Goal: Task Accomplishment & Management: Manage account settings

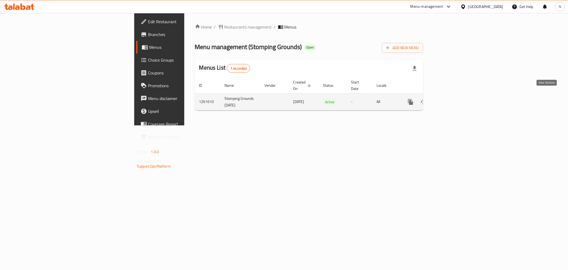
click at [452, 99] on icon "enhanced table" at bounding box center [449, 102] width 6 height 6
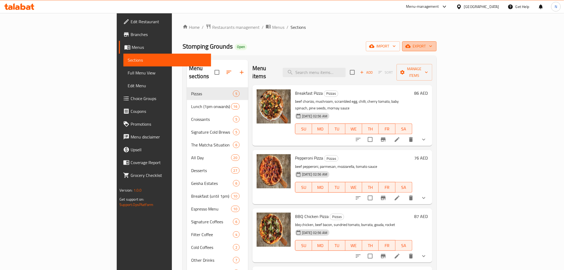
click at [436, 50] on button "export" at bounding box center [419, 46] width 34 height 10
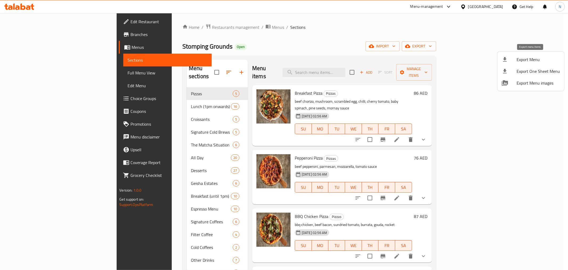
click at [536, 57] on span "Export Menu" at bounding box center [538, 59] width 43 height 6
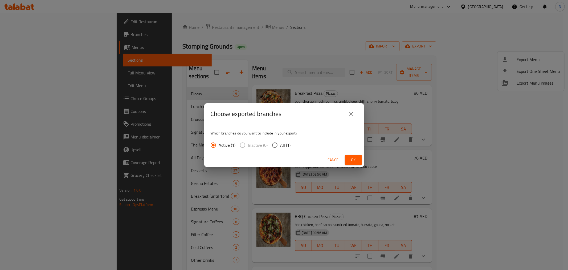
click at [272, 141] on input "All (1)" at bounding box center [274, 144] width 11 height 11
radio input "true"
click at [348, 158] on button "Ok" at bounding box center [353, 160] width 17 height 10
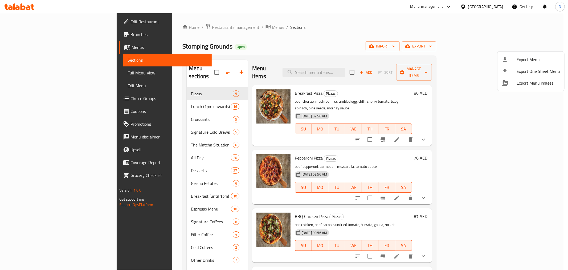
click at [369, 70] on div at bounding box center [284, 135] width 568 height 270
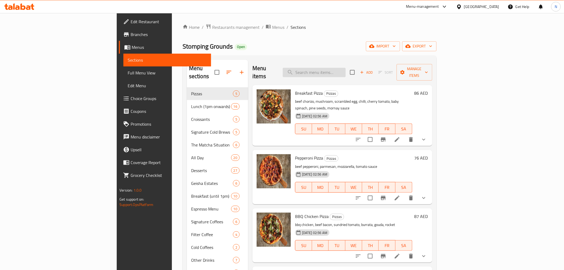
click at [345, 71] on input "search" at bounding box center [314, 72] width 63 height 9
paste input "Pot"
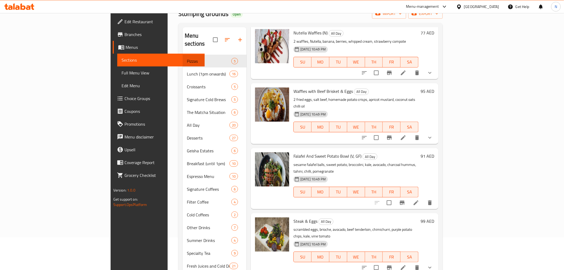
scroll to position [59, 0]
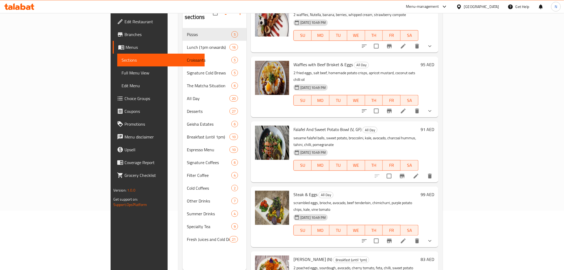
type input "Pot"
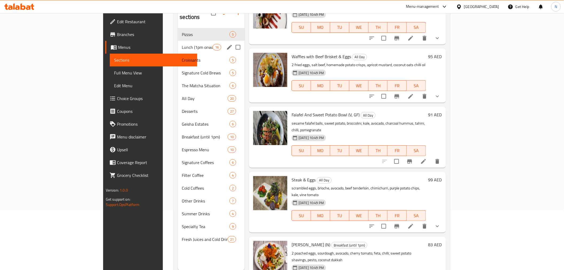
click at [178, 43] on div "Lunch (1pm onwards) 16" at bounding box center [211, 47] width 67 height 13
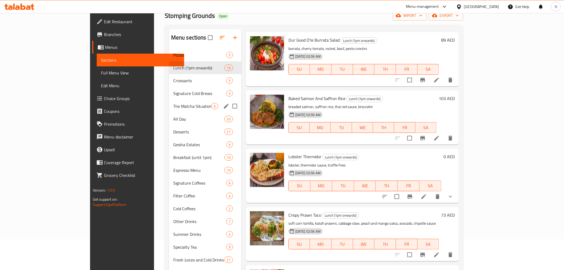
scroll to position [30, 0]
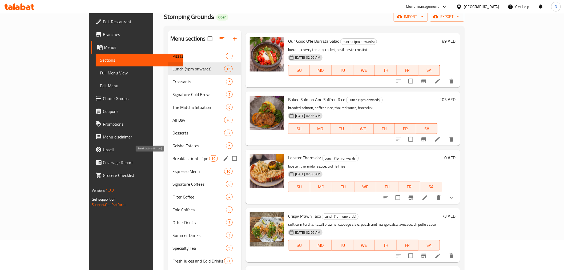
click at [172, 156] on span "Breakfast (until 1pm)" at bounding box center [190, 158] width 36 height 6
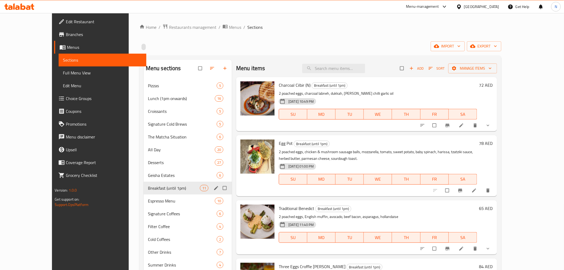
click at [158, 193] on div "Breakfast (until 1pm) 11" at bounding box center [188, 187] width 88 height 13
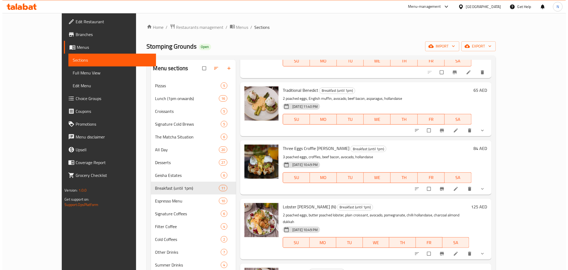
scroll to position [118, 0]
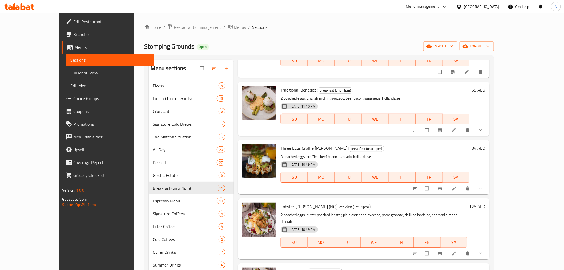
click at [482, 9] on div "[GEOGRAPHIC_DATA]" at bounding box center [481, 7] width 35 height 6
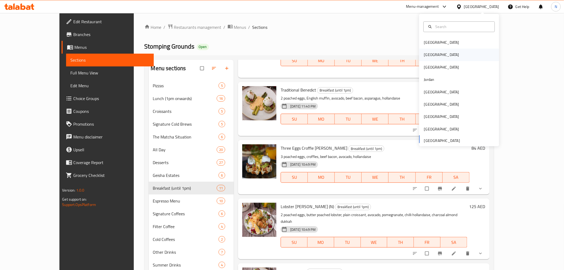
click at [425, 54] on div "Egypt" at bounding box center [441, 55] width 35 height 6
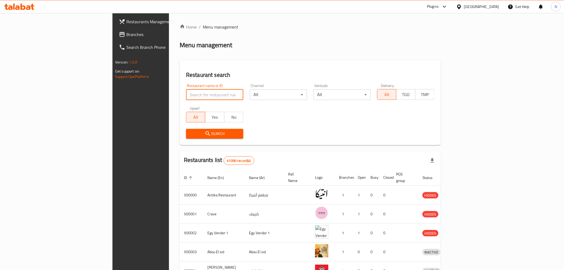
click at [186, 97] on input "search" at bounding box center [214, 94] width 57 height 11
paste input "671510"
type input "671510"
click button "Search" at bounding box center [214, 134] width 57 height 10
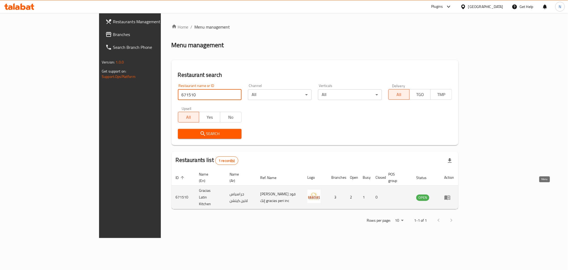
click at [450, 195] on icon "enhanced table" at bounding box center [447, 197] width 6 height 5
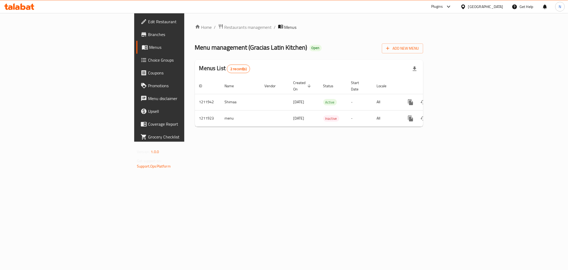
click at [148, 37] on span "Branches" at bounding box center [186, 34] width 77 height 6
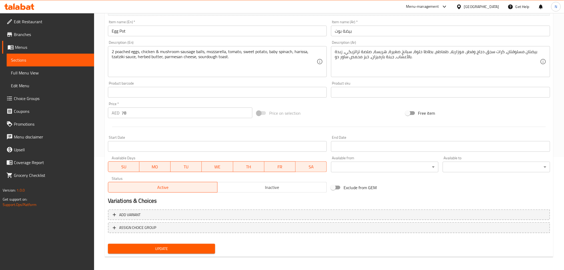
scroll to position [113, 0]
click at [456, 156] on body "​ Menu-management [GEOGRAPHIC_DATA] Get Help N Edit Restaurant Branches Menus S…" at bounding box center [282, 28] width 564 height 256
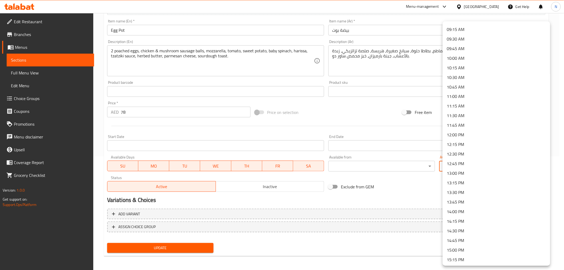
scroll to position [355, 0]
click at [456, 169] on li "13:00 PM" at bounding box center [495, 172] width 107 height 10
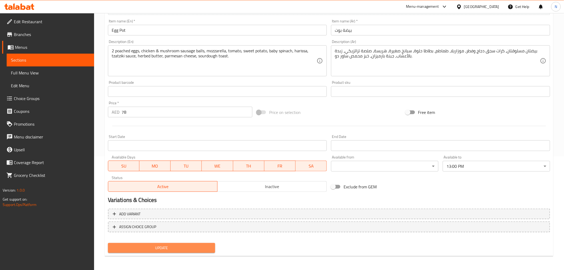
click at [167, 247] on span "Update" at bounding box center [161, 247] width 99 height 7
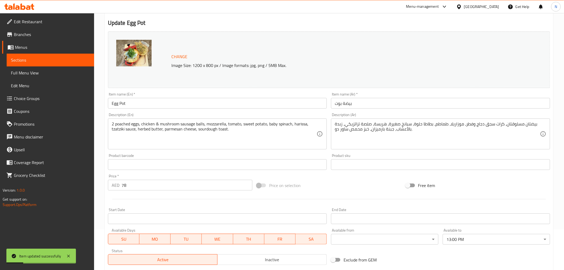
scroll to position [0, 0]
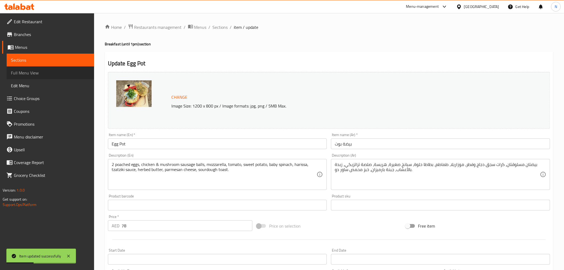
click at [54, 76] on link "Full Menu View" at bounding box center [50, 72] width 87 height 13
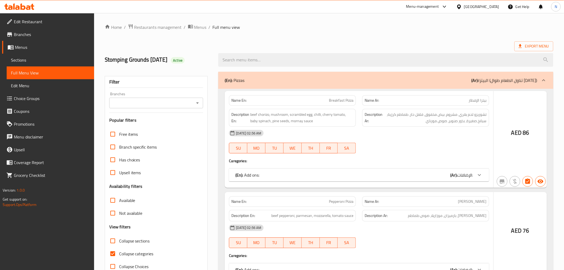
click at [112, 240] on input "Collapse sections" at bounding box center [112, 240] width 13 height 13
checkbox input "true"
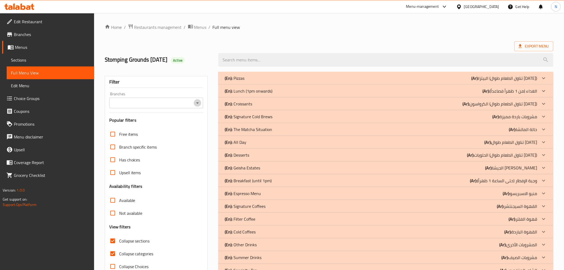
click at [198, 101] on icon "Open" at bounding box center [197, 103] width 6 height 6
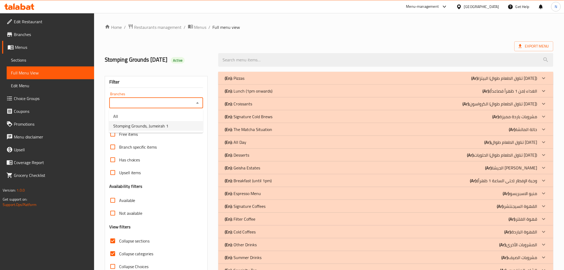
click at [167, 129] on li "Stomping Grounds, Jumeirah 1" at bounding box center [156, 126] width 94 height 10
type input "Stomping Grounds, Jumeirah 1"
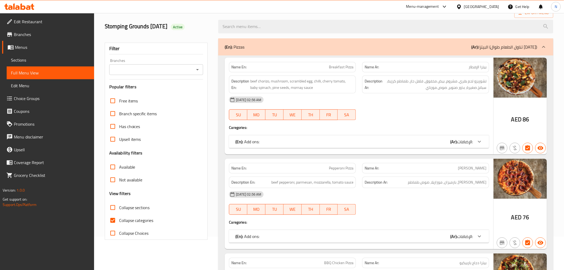
scroll to position [59, 0]
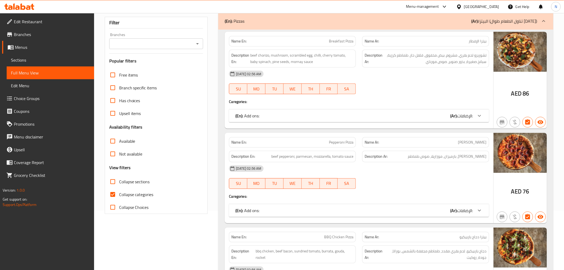
click at [131, 183] on span "Collapse sections" at bounding box center [134, 181] width 31 height 6
click at [119, 183] on input "Collapse sections" at bounding box center [112, 181] width 13 height 13
checkbox input "true"
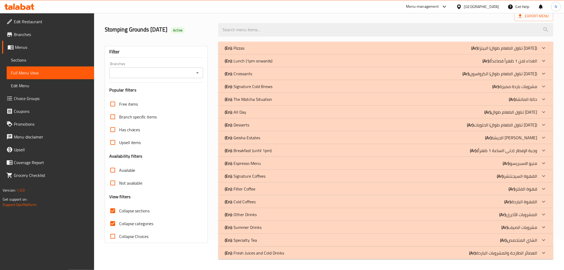
scroll to position [30, 0]
click at [270, 151] on p "(En): Breakfast (until 1pm)" at bounding box center [248, 150] width 47 height 6
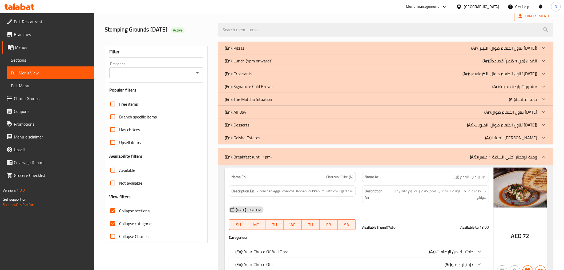
scroll to position [148, 0]
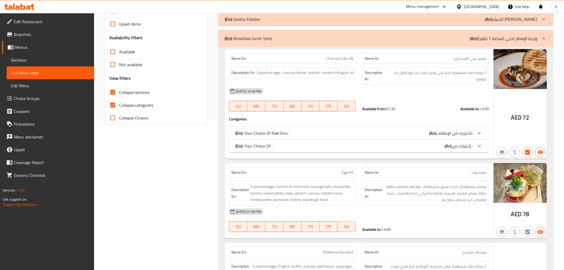
click at [146, 107] on span "Collapse categories" at bounding box center [136, 105] width 34 height 6
click at [119, 107] on input "Collapse categories" at bounding box center [112, 105] width 13 height 13
checkbox input "false"
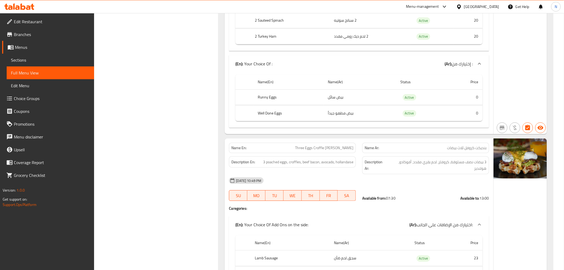
scroll to position [947, 0]
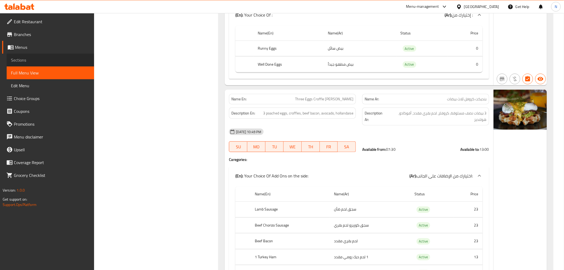
click at [38, 62] on span "Sections" at bounding box center [50, 60] width 79 height 6
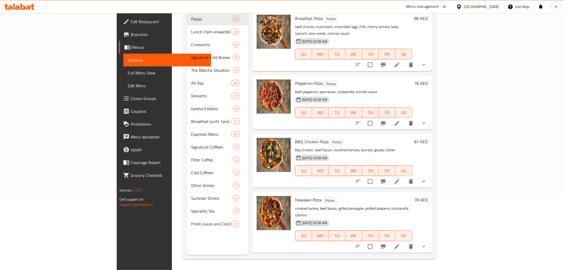
scroll to position [75, 0]
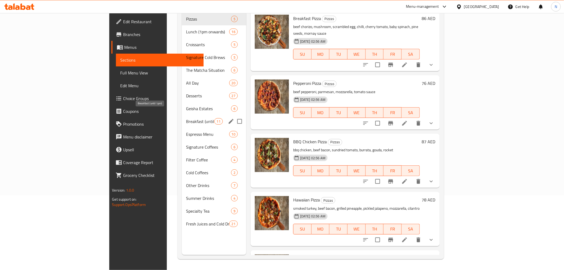
click at [186, 118] on span "Breakfast (until 1pm)" at bounding box center [200, 121] width 28 height 6
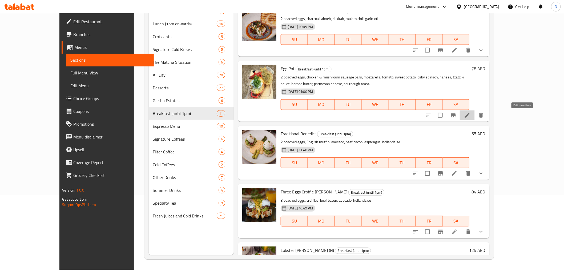
click at [469, 115] on icon at bounding box center [466, 115] width 5 height 5
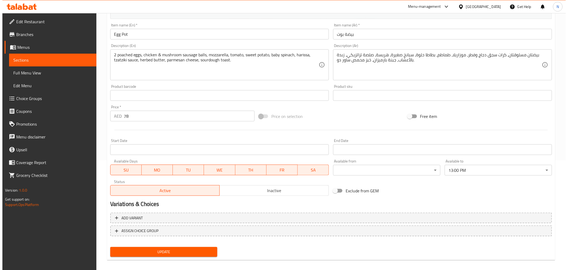
scroll to position [113, 0]
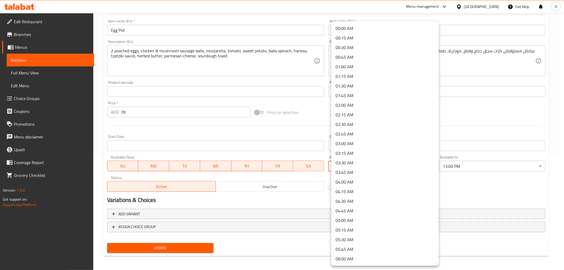
click at [356, 156] on body "​ Menu-management [GEOGRAPHIC_DATA] Get Help N Edit Restaurant Branches Menus S…" at bounding box center [282, 28] width 564 height 256
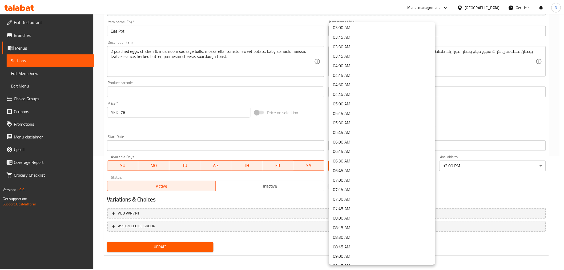
scroll to position [118, 0]
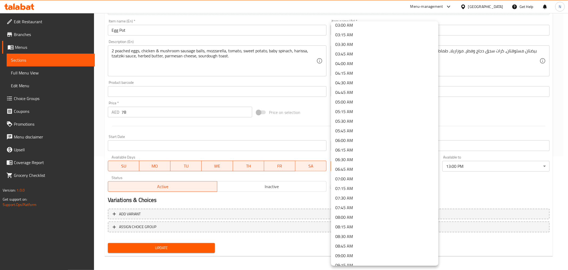
click at [349, 196] on li "07:30 AM" at bounding box center [384, 198] width 107 height 10
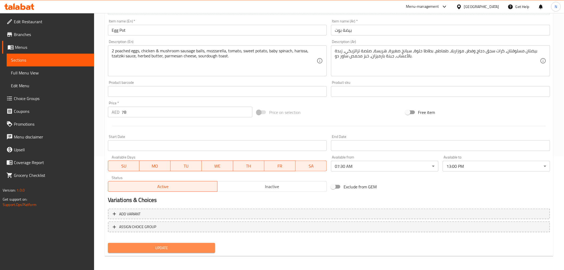
click at [181, 244] on span "Update" at bounding box center [161, 247] width 99 height 7
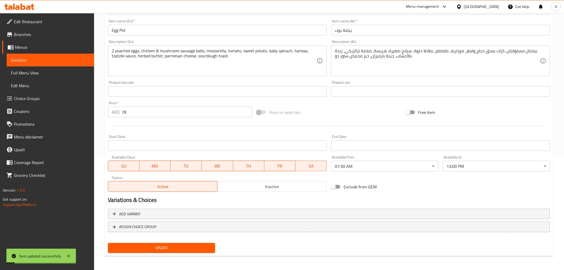
click at [56, 74] on span "Full Menu View" at bounding box center [50, 73] width 79 height 6
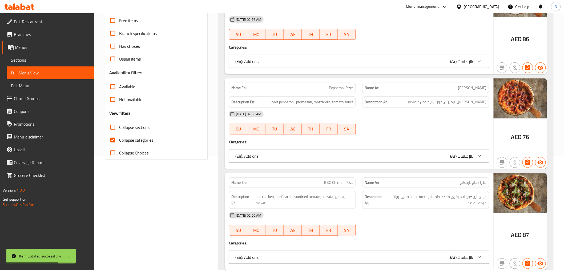
click at [133, 129] on span "Collapse sections" at bounding box center [134, 127] width 31 height 6
click at [119, 129] on input "Collapse sections" at bounding box center [112, 127] width 13 height 13
checkbox input "true"
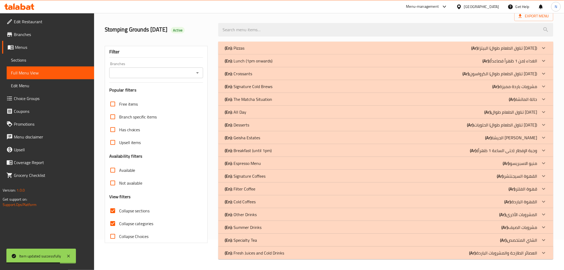
scroll to position [30, 0]
click at [506, 150] on p "(Ar): وجبة الإفطار (حتى الساعة 1 ظهراً)" at bounding box center [503, 150] width 67 height 6
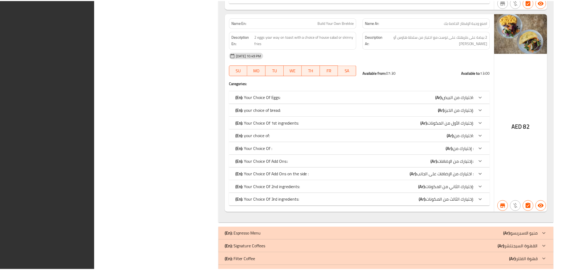
scroll to position [1353, 0]
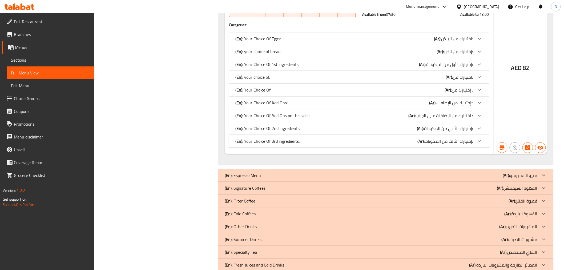
click at [40, 61] on span "Sections" at bounding box center [50, 60] width 79 height 6
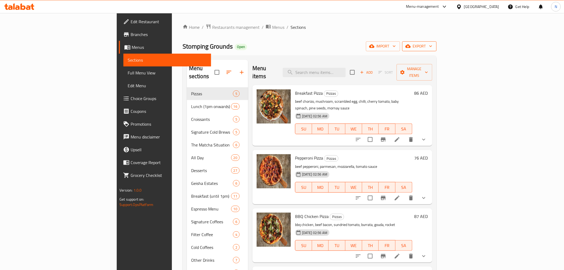
click at [432, 47] on span "export" at bounding box center [419, 46] width 26 height 7
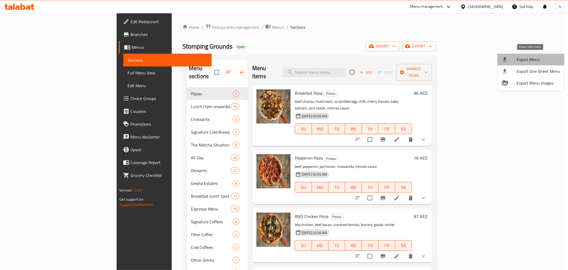
click at [535, 56] on span "Export Menu" at bounding box center [538, 59] width 43 height 6
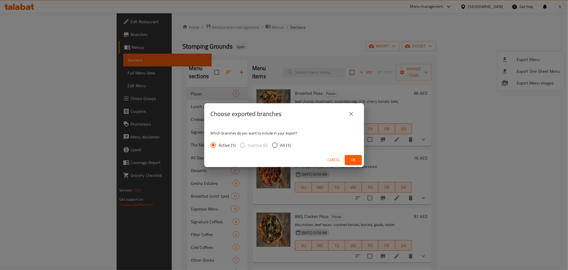
click at [288, 146] on span "All (1)" at bounding box center [285, 145] width 10 height 6
click at [280, 146] on input "All (1)" at bounding box center [274, 144] width 11 height 11
radio input "true"
click at [350, 161] on span "Ok" at bounding box center [353, 159] width 9 height 7
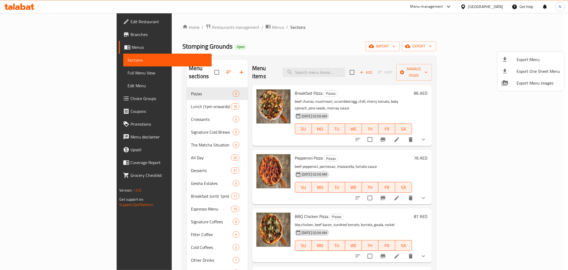
click at [219, 222] on div at bounding box center [284, 135] width 568 height 270
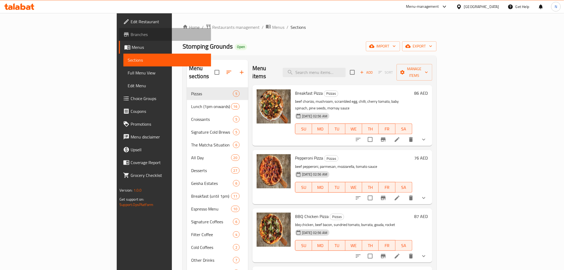
click at [130, 33] on span "Branches" at bounding box center [168, 34] width 76 height 6
